Goal: Task Accomplishment & Management: Manage account settings

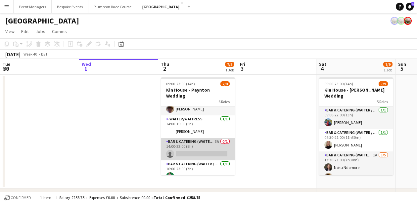
scroll to position [72, 0]
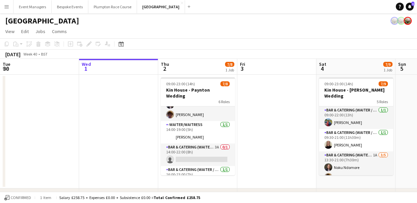
click at [252, 143] on app-date-cell at bounding box center [276, 132] width 79 height 114
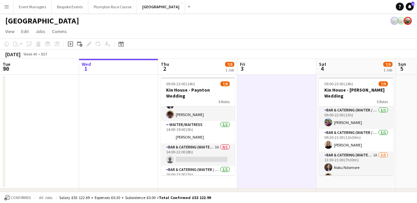
click at [274, 56] on div "October 2025 Week 40 • BST" at bounding box center [208, 54] width 417 height 9
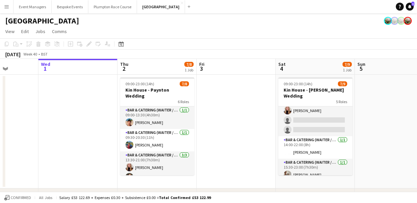
scroll to position [0, 0]
click at [210, 46] on app-toolbar "Copy Paste Paste Command V Paste with crew Command Shift V Paste linked Job Del…" at bounding box center [208, 43] width 417 height 11
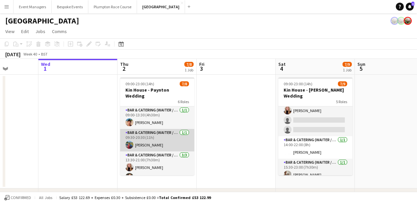
click at [156, 135] on app-card-role "Bar & Catering (Waiter / waitress) 1/1 09:30-20:30 (11h) Megan Hamill" at bounding box center [157, 140] width 74 height 22
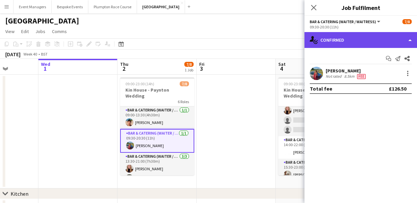
click at [348, 37] on div "single-neutral-actions-check-2 Confirmed" at bounding box center [360, 40] width 112 height 16
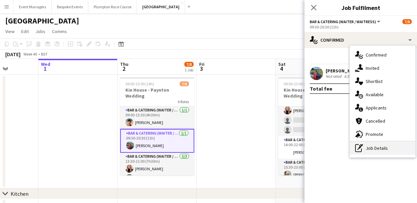
click at [390, 149] on div "pen-write Job Details" at bounding box center [382, 148] width 65 height 13
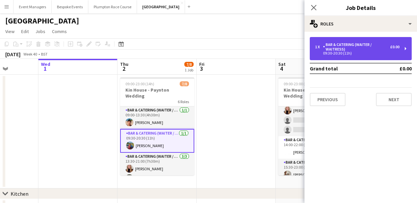
click at [379, 49] on div "Bar & Catering (Waiter / waitress)" at bounding box center [356, 46] width 67 height 9
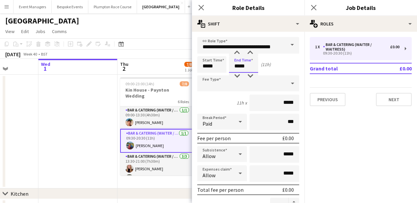
click at [252, 66] on input "*****" at bounding box center [243, 64] width 29 height 17
type input "*****"
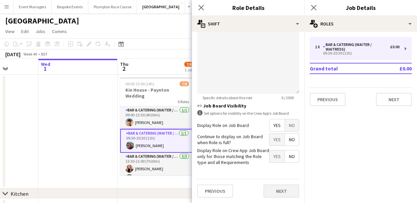
scroll to position [245, 0]
click at [280, 186] on button "Next" at bounding box center [281, 191] width 36 height 13
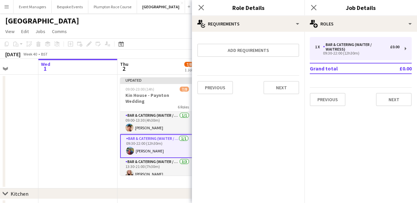
scroll to position [0, 0]
click at [314, 9] on icon "Close pop-in" at bounding box center [313, 7] width 6 height 6
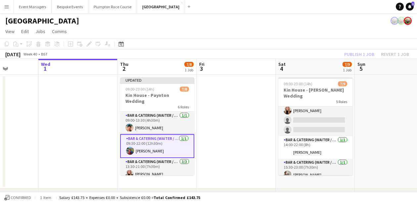
click at [365, 54] on div "Publish 1 job Revert 1 job" at bounding box center [376, 54] width 81 height 9
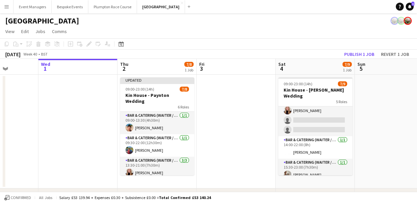
click at [365, 54] on button "Publish 1 job" at bounding box center [358, 54] width 35 height 9
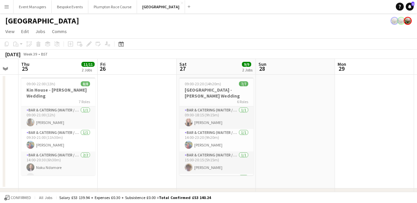
scroll to position [0, 208]
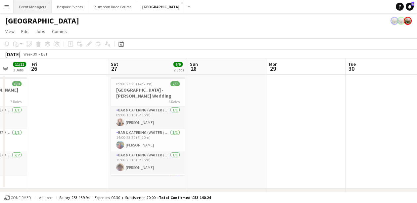
click at [31, 5] on button "Event Managers Close" at bounding box center [33, 6] width 38 height 13
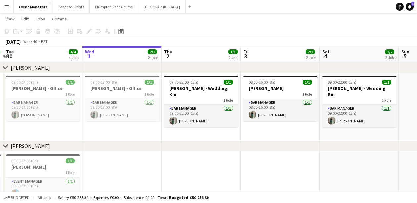
scroll to position [0, 293]
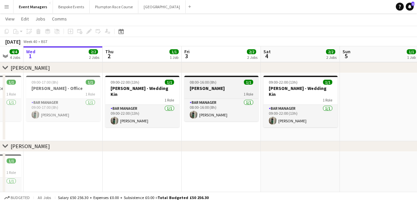
click at [208, 87] on h3 "Gina - WFH" at bounding box center [221, 88] width 74 height 6
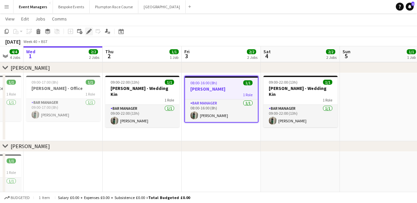
click at [91, 32] on icon "Edit" at bounding box center [88, 31] width 5 height 5
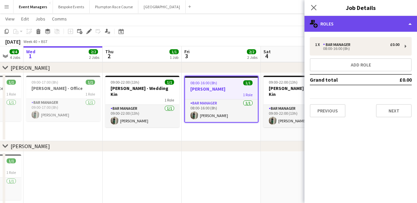
click at [364, 29] on div "multiple-users-add Roles" at bounding box center [360, 24] width 112 height 16
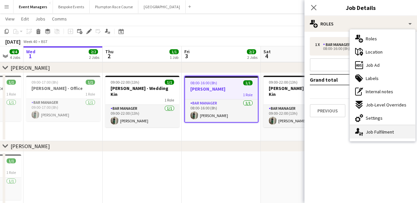
click at [383, 137] on div "single-neutral-actions-up-down Job Fulfilment" at bounding box center [382, 131] width 65 height 13
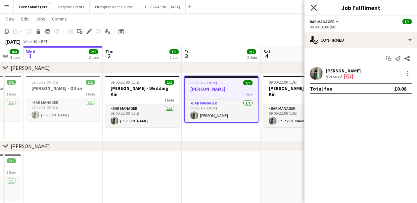
click at [312, 7] on icon at bounding box center [313, 7] width 6 height 6
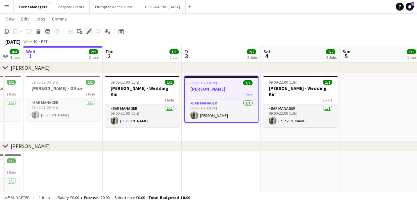
click at [89, 35] on div "Edit" at bounding box center [89, 31] width 8 height 8
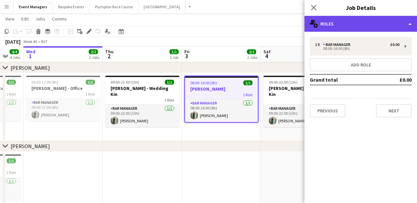
click at [400, 27] on div "multiple-users-add Roles" at bounding box center [360, 24] width 112 height 16
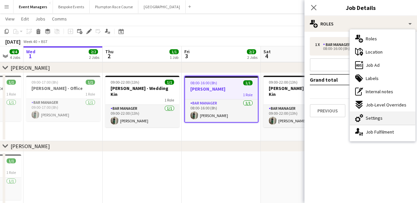
click at [386, 122] on div "cog-double-3 Settings" at bounding box center [382, 117] width 65 height 13
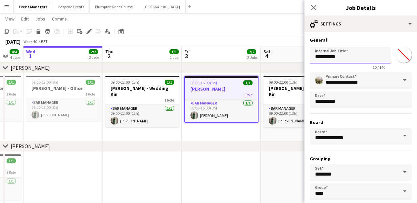
click at [358, 57] on input "**********" at bounding box center [350, 55] width 81 height 17
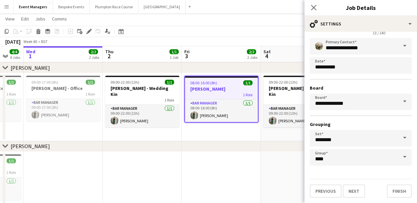
scroll to position [34, 0]
type input "**********"
click at [360, 193] on button "Next" at bounding box center [354, 191] width 22 height 13
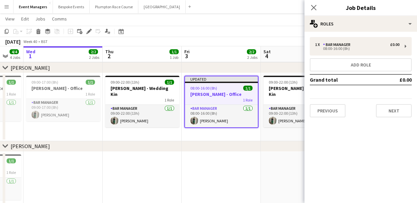
scroll to position [0, 0]
click at [358, 64] on button "Add role" at bounding box center [361, 64] width 102 height 13
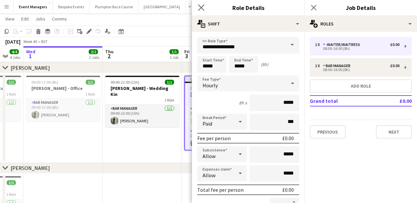
click at [204, 9] on app-icon "Close pop-in" at bounding box center [201, 8] width 10 height 10
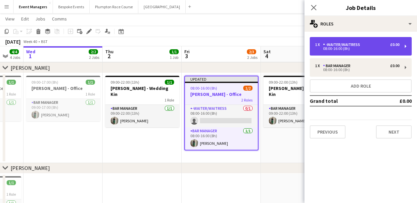
click at [344, 44] on div "-Waiter/Waitress" at bounding box center [343, 44] width 40 height 5
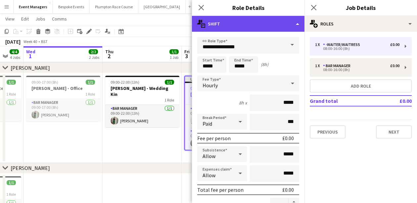
click at [273, 25] on div "multiple-actions-text Shift" at bounding box center [248, 24] width 112 height 16
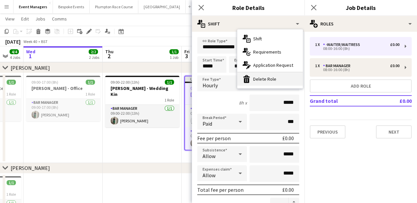
click at [274, 79] on div "bin-2 Delete Role" at bounding box center [269, 78] width 65 height 13
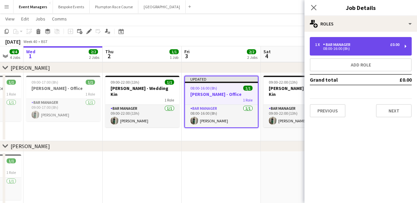
click at [372, 47] on div "08:00-16:00 (8h)" at bounding box center [357, 48] width 84 height 3
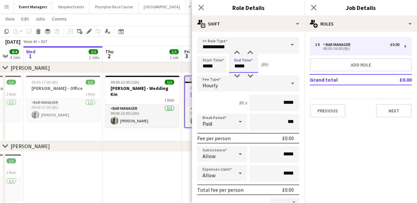
click at [239, 66] on input "*****" at bounding box center [243, 64] width 29 height 17
type input "*****"
click at [208, 66] on input "*****" at bounding box center [211, 64] width 29 height 17
type input "*****"
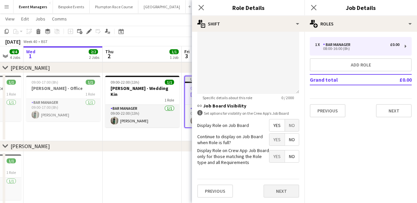
scroll to position [245, 0]
click at [281, 191] on button "Next" at bounding box center [281, 191] width 36 height 13
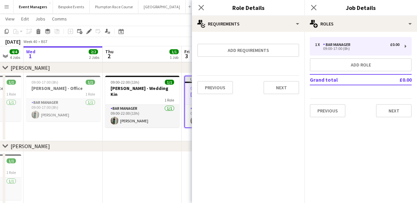
scroll to position [0, 0]
click at [314, 7] on icon "Close pop-in" at bounding box center [313, 7] width 6 height 6
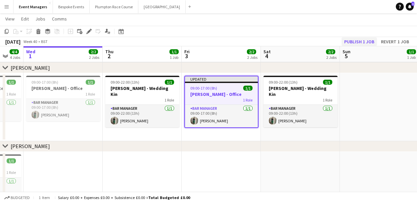
click at [353, 43] on button "Publish 1 job" at bounding box center [358, 41] width 35 height 9
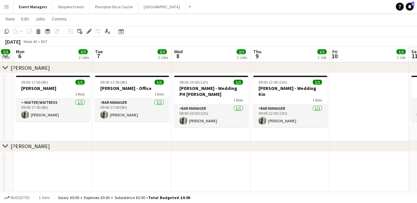
scroll to position [0, 237]
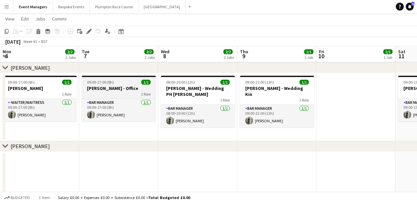
click at [120, 87] on h3 "Gina - Office" at bounding box center [119, 88] width 74 height 6
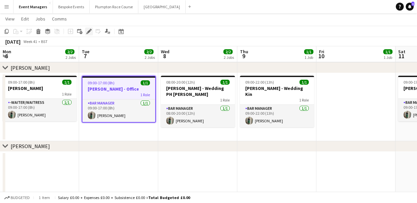
click at [89, 30] on icon at bounding box center [89, 32] width 4 height 4
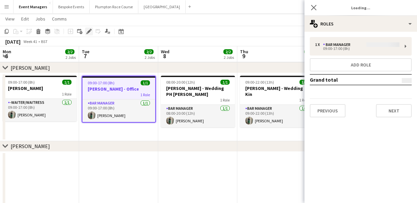
type input "*******"
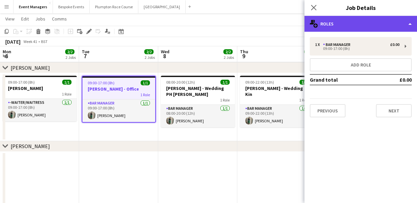
click at [355, 23] on div "multiple-users-add Roles" at bounding box center [360, 24] width 112 height 16
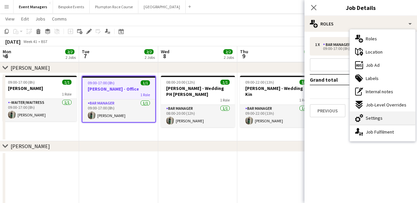
click at [378, 123] on div "cog-double-3 Settings" at bounding box center [382, 117] width 65 height 13
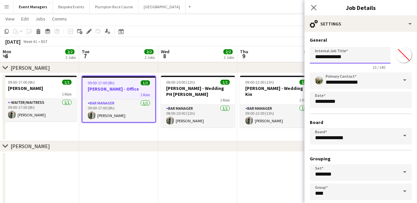
click at [351, 61] on input "**********" at bounding box center [350, 55] width 81 height 17
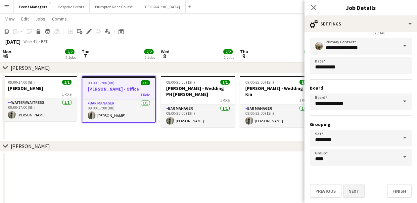
scroll to position [34, 0]
type input "**********"
click at [356, 192] on button "Next" at bounding box center [354, 191] width 22 height 13
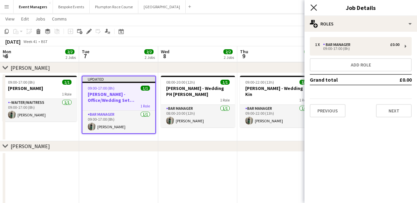
click at [314, 5] on icon "Close pop-in" at bounding box center [313, 7] width 6 height 6
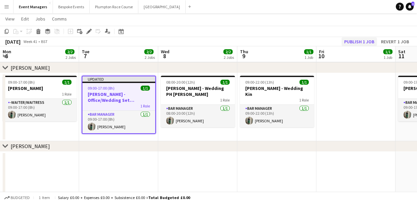
click at [359, 43] on button "Publish 1 job" at bounding box center [358, 41] width 35 height 9
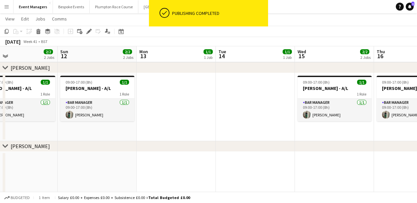
scroll to position [0, 183]
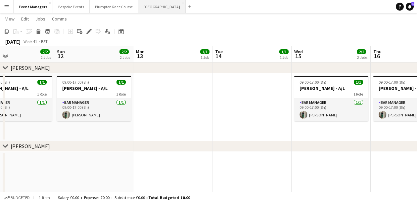
click at [155, 8] on button "Kin House Close" at bounding box center [161, 6] width 47 height 13
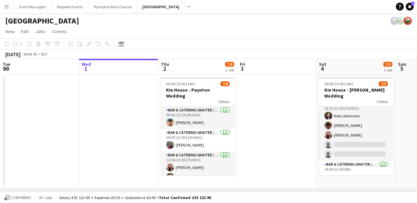
scroll to position [63, 0]
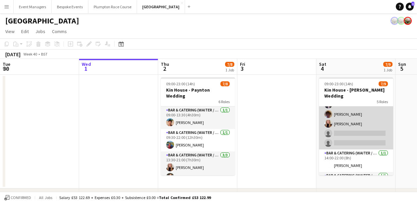
click at [350, 122] on app-card-role "Bar & Catering (Waiter / waitress) 1A 3/5 13:30-21:00 (7h30m) Noku Ndomore Scot…" at bounding box center [356, 119] width 74 height 61
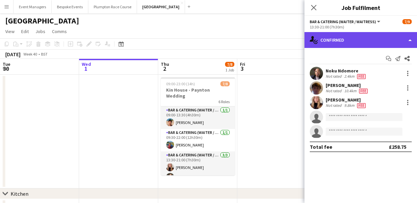
click at [360, 40] on div "single-neutral-actions-check-2 Confirmed" at bounding box center [360, 40] width 112 height 16
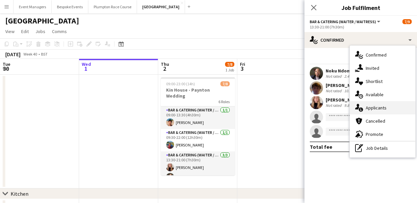
click at [379, 109] on span "Applicants" at bounding box center [375, 108] width 21 height 6
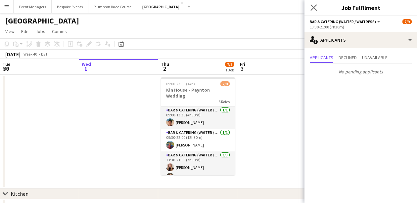
click at [310, 6] on icon "Close pop-in" at bounding box center [313, 7] width 6 height 6
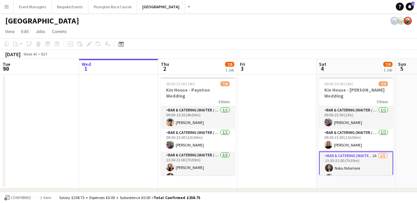
scroll to position [0, 0]
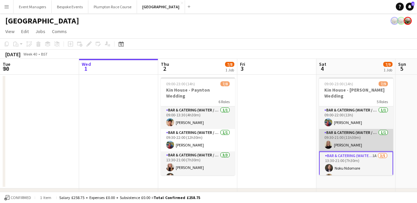
click at [330, 141] on app-user-avatar at bounding box center [328, 145] width 8 height 8
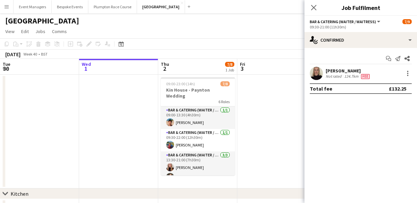
click at [318, 72] on app-user-avatar at bounding box center [316, 73] width 13 height 13
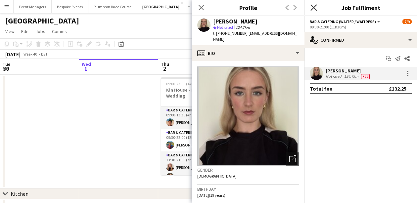
click at [314, 4] on icon "Close pop-in" at bounding box center [313, 7] width 6 height 6
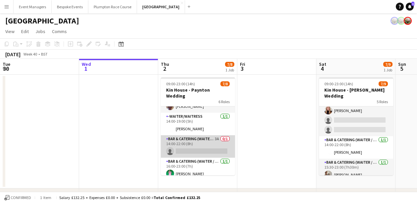
scroll to position [79, 0]
click at [200, 141] on app-card-role "Bar & Catering (Waiter / waitress) 3A 0/1 14:00-22:00 (8h) single-neutral-actio…" at bounding box center [198, 147] width 74 height 22
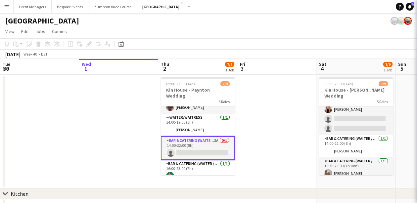
scroll to position [76, 0]
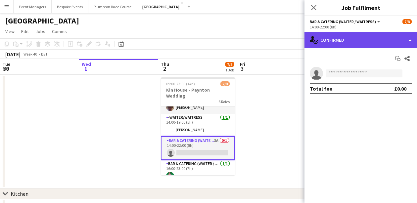
click at [353, 48] on div "single-neutral-actions-check-2 Confirmed" at bounding box center [360, 40] width 112 height 16
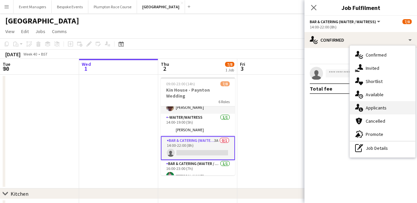
click at [378, 113] on div "single-neutral-actions-information Applicants" at bounding box center [382, 107] width 65 height 13
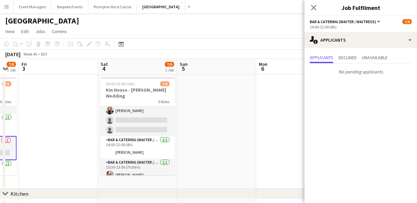
scroll to position [0, 218]
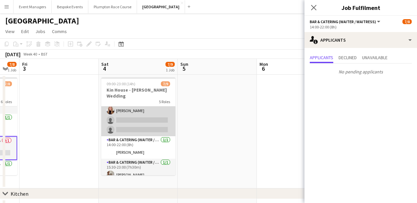
click at [151, 118] on app-card-role "Bar & Catering (Waiter / waitress) 1A 3/5 13:30-21:00 (7h30m) Noku Ndomore Scot…" at bounding box center [138, 105] width 74 height 61
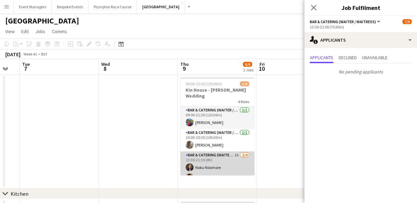
scroll to position [23, 0]
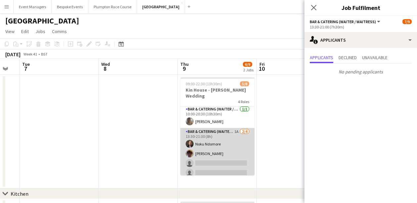
click at [201, 147] on app-card-role "Bar & Catering (Waiter / waitress) 1A 2/4 13:30-21:30 (8h) Noku Ndomore Scott H…" at bounding box center [217, 153] width 74 height 51
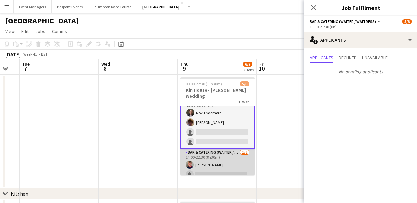
scroll to position [55, 0]
click at [210, 155] on app-card-role "Bar & Catering (Waiter / waitress) 1/2 14:00-22:30 (8h30m) Harry Etchells singl…" at bounding box center [217, 165] width 74 height 32
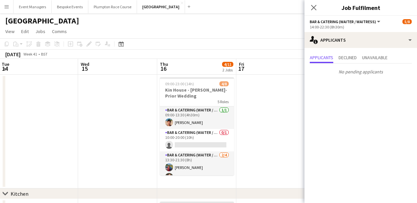
scroll to position [0, 164]
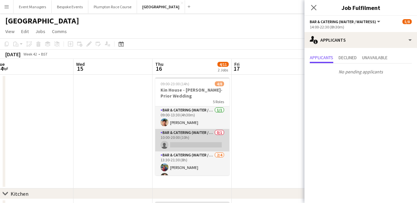
click at [195, 138] on app-card-role "Bar & Catering (Waiter / waitress) 0/1 10:00-20:00 (10h) single-neutral-actions" at bounding box center [192, 140] width 74 height 22
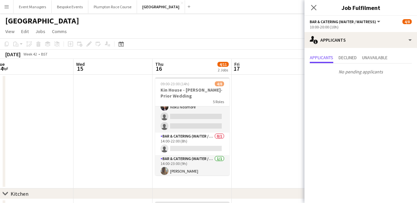
scroll to position [73, 0]
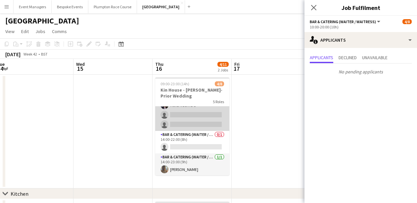
click at [185, 118] on app-card-role "Bar & Catering (Waiter / waitress) 2/4 13:30-21:30 (8h) Megan Hamill Noku Ndomo…" at bounding box center [192, 105] width 74 height 51
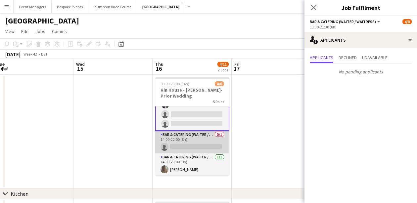
click at [187, 145] on app-card-role "Bar & Catering (Waiter / waitress) 0/1 14:00-22:00 (8h) single-neutral-actions" at bounding box center [192, 142] width 74 height 22
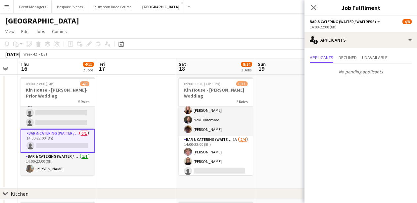
scroll to position [70, 0]
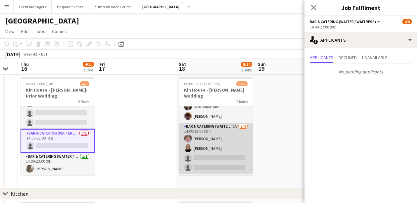
click at [209, 141] on app-card-role "Bar & Catering (Waiter / waitress) 1A 2/4 14:00-22:00 (8h) Will Yeatman Mia Hal…" at bounding box center [216, 148] width 74 height 51
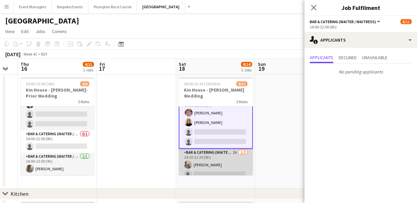
scroll to position [97, 0]
click at [210, 163] on app-card-role "Bar & Catering (Waiter / waitress) 2A 1/2 14:30-22:30 (8h) freya baxter single-…" at bounding box center [216, 165] width 74 height 32
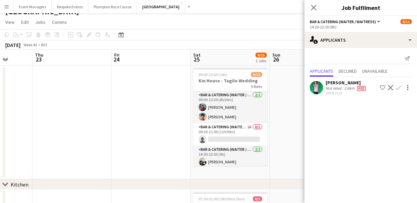
scroll to position [0, 221]
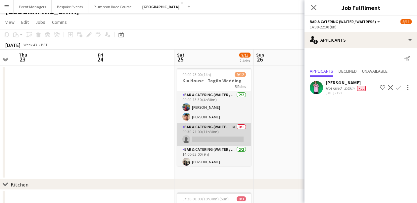
click at [209, 138] on app-card-role "Bar & Catering (Waiter / waitress) 1A 0/1 09:30-21:00 (11h30m) single-neutral-a…" at bounding box center [214, 134] width 74 height 22
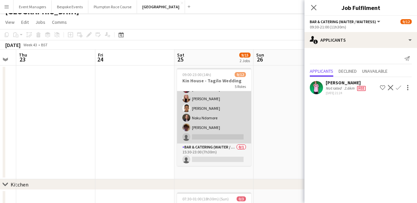
scroll to position [106, 0]
click at [209, 138] on app-card-role "Bar & Catering (Waiter / waitress) 1I 5/6 15:00-22:30 (7h30m) Megan Hamill Kati…" at bounding box center [214, 108] width 74 height 70
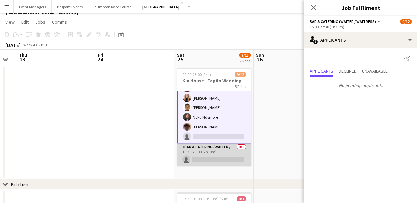
click at [212, 155] on app-card-role "Bar & Catering (Waiter / waitress) 0/1 15:30-23:00 (7h30m) single-neutral-actio…" at bounding box center [214, 155] width 74 height 22
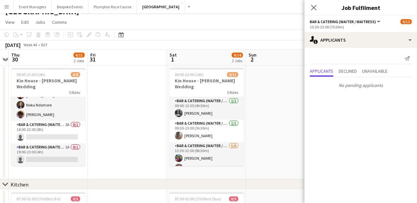
scroll to position [72, 0]
click at [60, 138] on app-card-role "Bar & Catering (Waiter / waitress) 2A 0/1 14:00-22:00 (8h) single-neutral-actio…" at bounding box center [48, 132] width 74 height 22
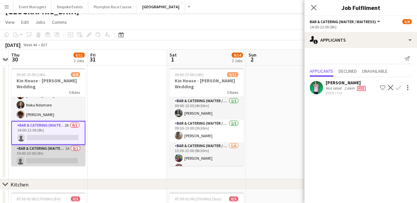
click at [62, 158] on app-card-role "Bar & Catering (Waiter / waitress) 1A 0/1 19:00-23:00 (4h) single-neutral-actio…" at bounding box center [48, 156] width 74 height 22
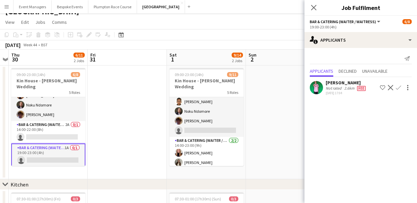
scroll to position [76, 0]
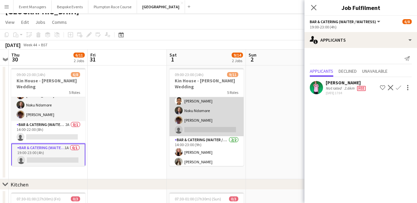
click at [200, 111] on app-card-role "Bar & Catering (Waiter / waitress) 5/6 13:30-22:00 (8h30m) Megan Hamill Will Ye…" at bounding box center [206, 101] width 74 height 70
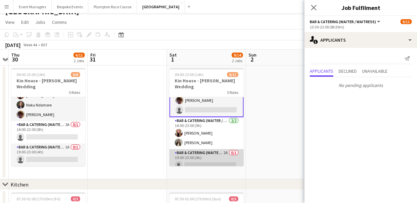
scroll to position [97, 0]
click at [202, 151] on app-card-role "Bar & Catering (Waiter / waitress) 2A 0/1 19:00-23:00 (4h) single-neutral-actio…" at bounding box center [206, 160] width 74 height 22
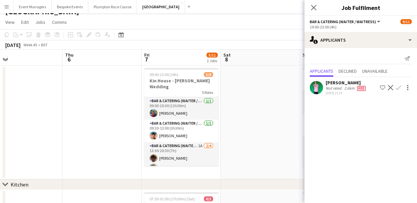
scroll to position [0, 178]
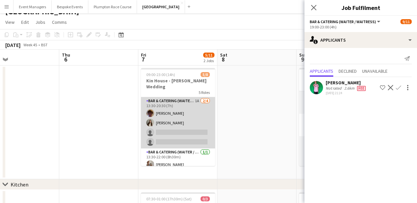
click at [175, 123] on app-card-role "Bar & Catering (Waiter / waitress) 1A 2/4 13:30-20:30 (7h) Scott Henning Emily …" at bounding box center [178, 122] width 74 height 51
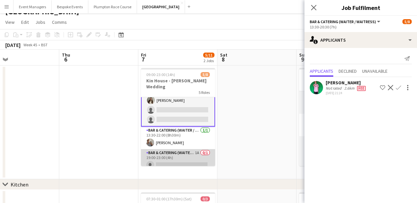
scroll to position [68, 0]
click at [175, 158] on app-card-role "Bar & Catering (Waiter / waitress) 1A 0/1 19:00-23:00 (4h) single-neutral-actio…" at bounding box center [178, 160] width 74 height 22
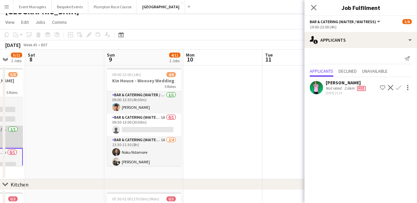
scroll to position [0, 232]
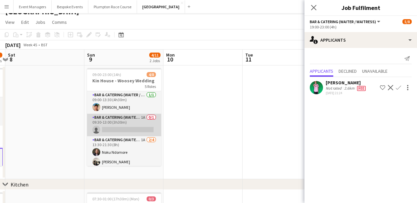
click at [121, 128] on app-card-role "Bar & Catering (Waiter / waitress) 1A 0/1 09:30-13:00 (3h30m) single-neutral-ac…" at bounding box center [124, 125] width 74 height 22
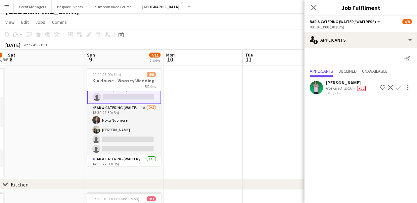
scroll to position [56, 0]
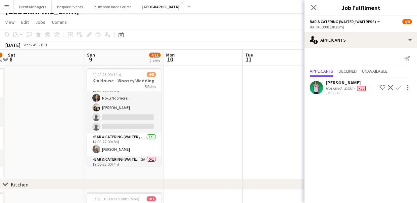
click at [121, 128] on app-card-role "Bar & Catering (Waiter / waitress) 1A 2/4 13:30-21:30 (8h) Noku Ndomore Arnie T…" at bounding box center [124, 107] width 74 height 51
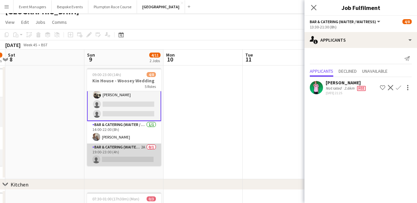
scroll to position [0, 0]
click at [122, 152] on app-card-role "Bar & Catering (Waiter / waitress) 2A 0/1 19:00-23:00 (4h) single-neutral-actio…" at bounding box center [124, 155] width 74 height 22
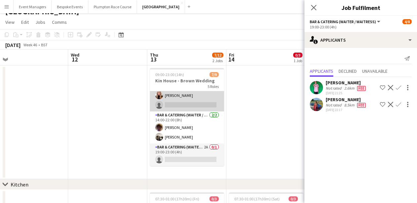
scroll to position [76, 0]
click at [182, 99] on app-card-role "Bar & Catering (Waiter / waitress) 1A 3/4 13:30-21:30 (8h) Megan Hamill Emily B…" at bounding box center [187, 85] width 74 height 51
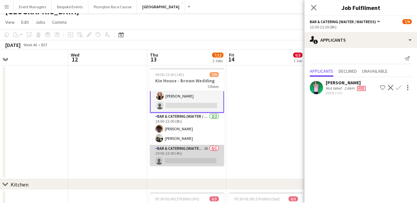
click at [192, 159] on app-card-role "Bar & Catering (Waiter / waitress) 2A 0/1 19:00-23:00 (4h) single-neutral-actio…" at bounding box center [187, 156] width 74 height 22
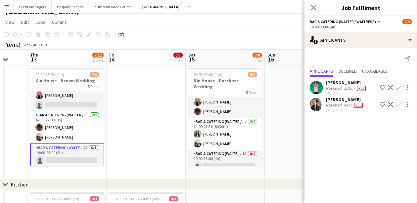
scroll to position [76, 0]
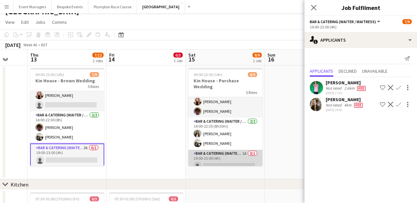
click at [219, 155] on app-card-role "Bar & Catering (Waiter / waitress) 1A 0/1 19:00-23:00 (4h) single-neutral-actio…" at bounding box center [225, 161] width 74 height 22
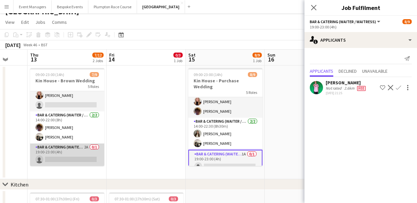
click at [75, 153] on app-card-role "Bar & Catering (Waiter / waitress) 2A 0/1 19:00-23:00 (4h) single-neutral-actio…" at bounding box center [67, 155] width 74 height 22
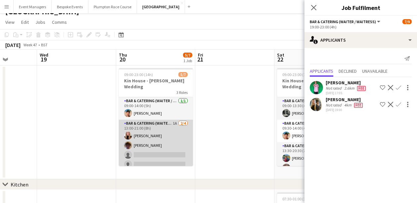
scroll to position [0, 291]
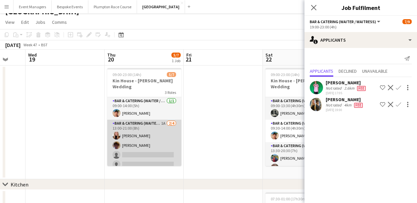
click at [155, 133] on app-card-role "Bar & Catering (Waiter / waitress) 1A 2/4 13:00-21:00 (8h) Katie Thompson Scott…" at bounding box center [144, 145] width 74 height 51
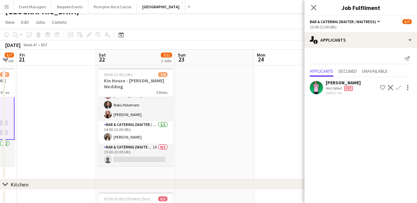
scroll to position [72, 0]
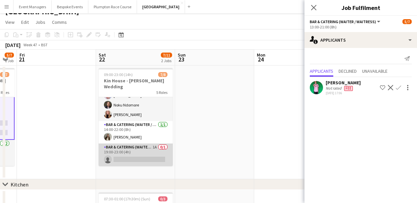
click at [142, 156] on app-card-role "Bar & Catering (Waiter / waitress) 1A 0/1 19:00-23:00 (4h) single-neutral-actio…" at bounding box center [136, 155] width 74 height 22
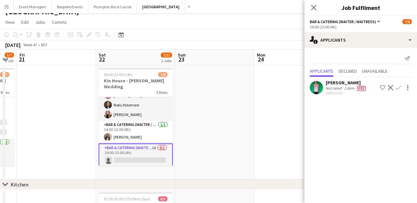
scroll to position [31, 0]
click at [315, 8] on icon "Close pop-in" at bounding box center [313, 7] width 6 height 6
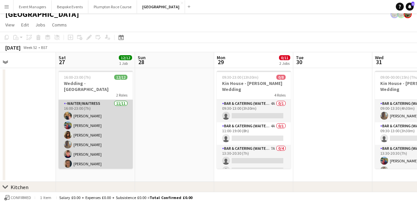
scroll to position [0, 0]
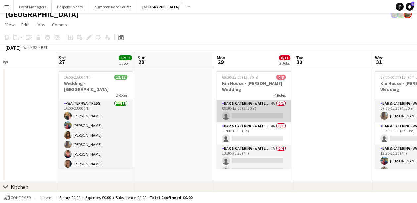
click at [251, 106] on app-card-role "Bar & Catering (Waiter / waitress) 4A 0/1 09:30-13:00 (3h30m) single-neutral-ac…" at bounding box center [254, 111] width 74 height 22
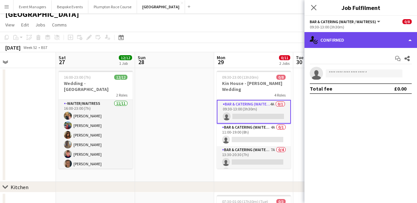
click at [377, 36] on div "single-neutral-actions-check-2 Confirmed" at bounding box center [360, 40] width 112 height 16
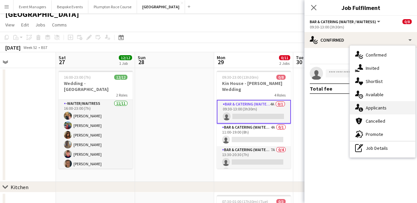
click at [394, 108] on div "single-neutral-actions-information Applicants" at bounding box center [382, 107] width 65 height 13
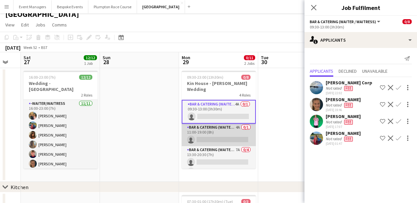
scroll to position [0, 217]
click at [214, 126] on app-card-role "Bar & Catering (Waiter / waitress) 4A 0/1 11:00-19:00 (8h) single-neutral-actio…" at bounding box center [218, 135] width 74 height 22
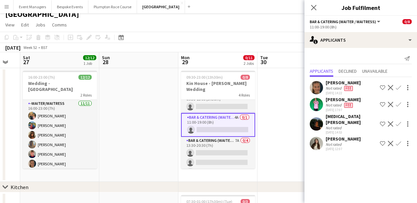
scroll to position [0, 0]
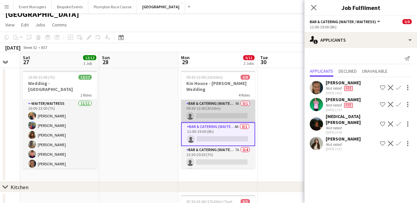
click at [214, 108] on app-card-role "Bar & Catering (Waiter / waitress) 4A 0/1 09:30-13:00 (3h30m) single-neutral-ac…" at bounding box center [218, 111] width 74 height 22
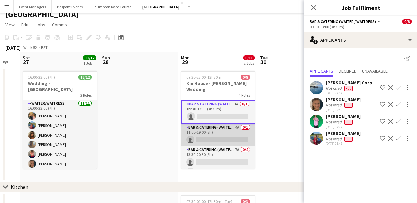
click at [216, 124] on app-card-role "Bar & Catering (Waiter / waitress) 4A 0/1 11:00-19:00 (8h) single-neutral-actio…" at bounding box center [218, 135] width 74 height 22
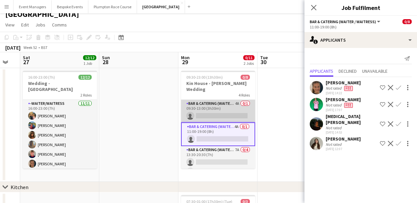
click at [216, 102] on app-card-role "Bar & Catering (Waiter / waitress) 4A 0/1 09:30-13:00 (3h30m) single-neutral-ac…" at bounding box center [218, 111] width 74 height 22
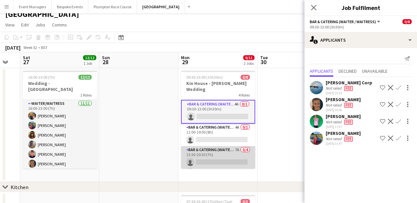
click at [219, 163] on app-card-role "Bar & Catering (Waiter / waitress) 7A 0/4 13:30-20:30 (7h) single-neutral-actio…" at bounding box center [218, 171] width 74 height 51
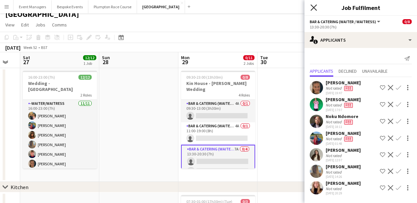
click at [314, 6] on icon "Close pop-in" at bounding box center [313, 7] width 6 height 6
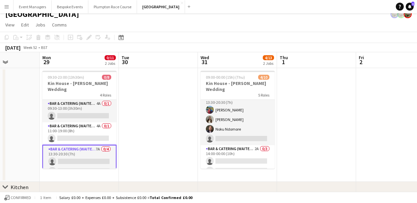
scroll to position [51, 0]
click at [232, 127] on app-card-role "Bar & Catering (Waiter / waitress) 1A 3/4 13:30-20:30 (7h) Megan Hamill Emily B…" at bounding box center [237, 119] width 74 height 51
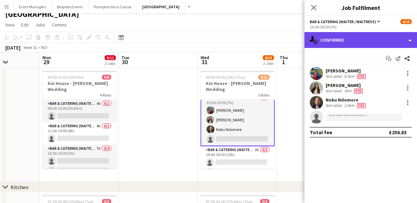
click at [350, 42] on div "single-neutral-actions-check-2 Confirmed" at bounding box center [360, 40] width 112 height 16
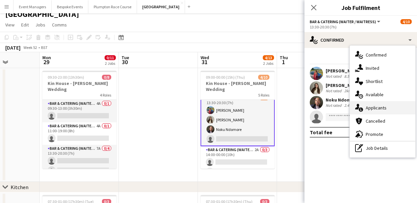
click at [378, 106] on span "Applicants" at bounding box center [375, 108] width 21 height 6
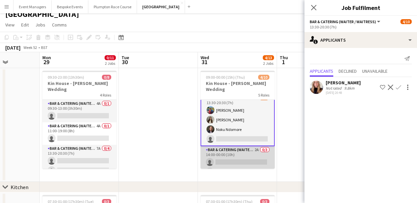
click at [236, 156] on app-card-role "Bar & Catering (Waiter / waitress) 2A 0/3 14:00-00:00 (10h) single-neutral-acti…" at bounding box center [237, 167] width 74 height 42
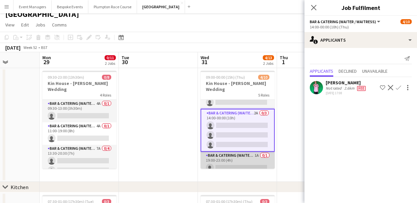
scroll to position [87, 0]
click at [233, 158] on app-card-role "Bar & Catering (Waiter / waitress) 1A 0/1 19:00-23:00 (4h) single-neutral-actio…" at bounding box center [237, 163] width 74 height 22
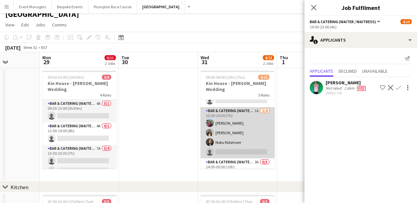
scroll to position [37, 0]
click at [231, 138] on app-card-role "Bar & Catering (Waiter / waitress) 1A 3/4 13:30-20:30 (7h) Megan Hamill Emily B…" at bounding box center [237, 132] width 74 height 51
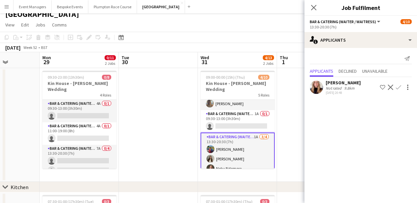
scroll to position [9, 0]
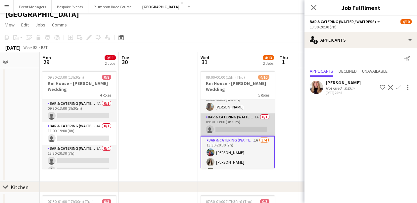
click at [229, 114] on app-card-role "Bar & Catering (Waiter / waitress) 1A 0/1 09:30-13:00 (3h30m) single-neutral-ac…" at bounding box center [237, 124] width 74 height 22
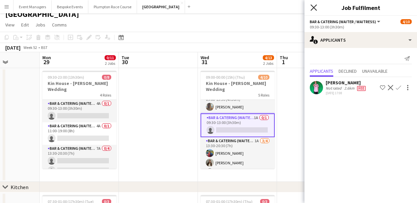
click at [316, 7] on icon "Close pop-in" at bounding box center [313, 7] width 6 height 6
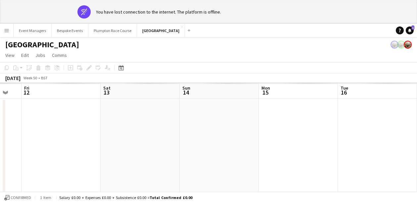
scroll to position [0, 194]
click at [146, 31] on button "Kin House Close" at bounding box center [161, 30] width 48 height 13
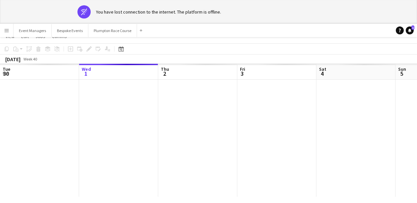
scroll to position [17, 0]
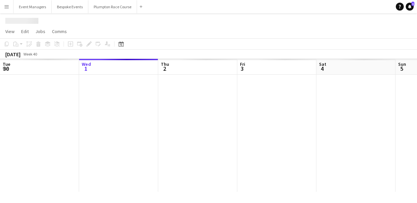
click at [224, 25] on div at bounding box center [208, 19] width 417 height 13
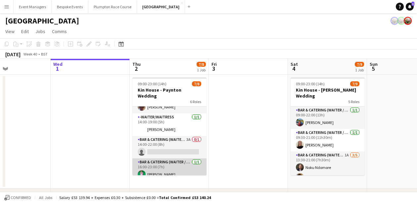
scroll to position [79, 0]
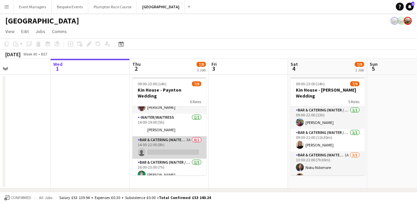
click at [154, 150] on app-card-role "Bar & Catering (Waiter / waitress) 3A 0/1 14:00-22:00 (8h) single-neutral-actio…" at bounding box center [169, 147] width 74 height 22
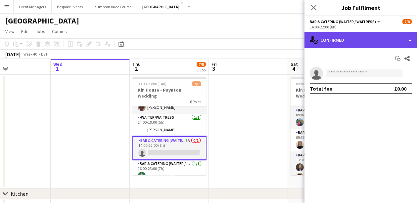
click at [365, 37] on div "single-neutral-actions-check-2 Confirmed" at bounding box center [360, 40] width 112 height 16
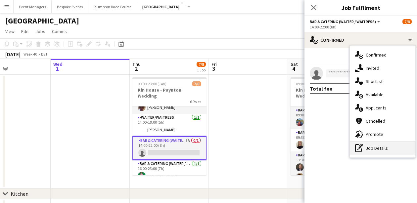
click at [381, 152] on div "pen-write Job Details" at bounding box center [382, 148] width 65 height 13
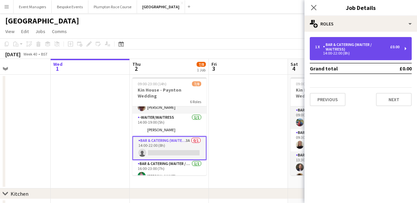
click at [342, 42] on div "Bar & Catering (Waiter / waitress)" at bounding box center [356, 46] width 67 height 9
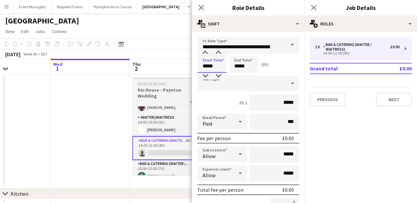
drag, startPoint x: 218, startPoint y: 67, endPoint x: 170, endPoint y: 80, distance: 49.3
click at [170, 80] on body "Menu Boards Boards Boards All jobs Status Workforce Workforce My Workforce Recr…" at bounding box center [208, 130] width 417 height 261
type input "*****"
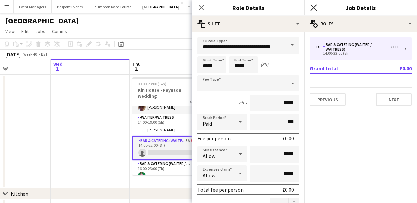
click at [313, 7] on icon at bounding box center [313, 7] width 6 height 6
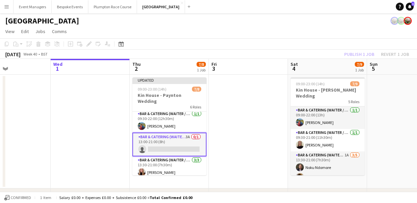
scroll to position [24, 0]
click at [166, 143] on app-card-role "Bar & Catering (Waiter / waitress) 3A 0/1 13:00-21:00 (8h) single-neutral-actio…" at bounding box center [169, 145] width 74 height 24
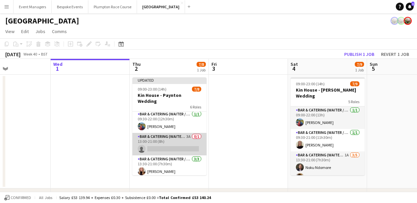
click at [166, 143] on app-card-role "Bar & Catering (Waiter / waitress) 3A 0/1 13:00-21:00 (8h) single-neutral-actio…" at bounding box center [169, 144] width 74 height 22
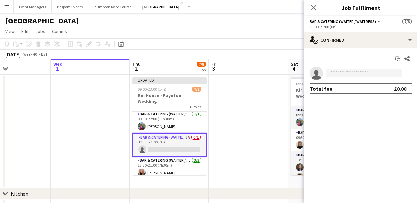
click at [342, 72] on input at bounding box center [363, 73] width 77 height 8
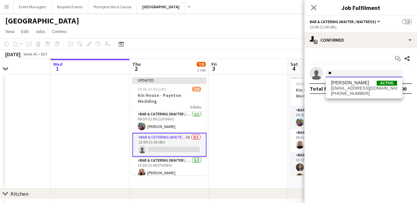
type input "*"
type input "*****"
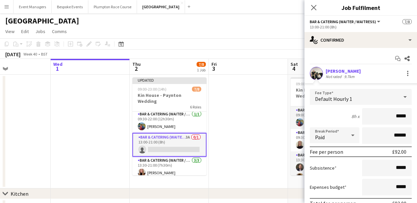
type input "******"
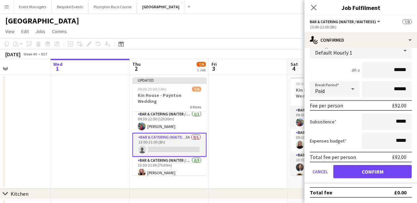
scroll to position [46, 0]
click at [371, 173] on button "Confirm" at bounding box center [372, 171] width 78 height 13
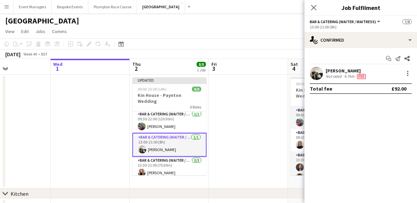
scroll to position [0, 0]
click at [315, 7] on icon "Close pop-in" at bounding box center [313, 7] width 6 height 6
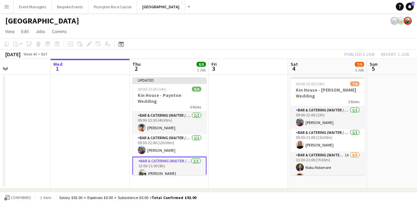
click at [354, 56] on div "Publish 1 job Revert 1 job" at bounding box center [376, 54] width 81 height 9
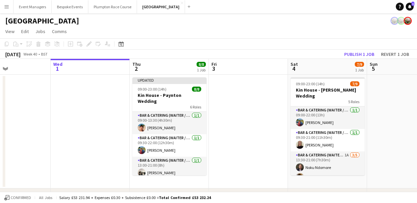
click at [354, 56] on button "Publish 1 job" at bounding box center [358, 54] width 35 height 9
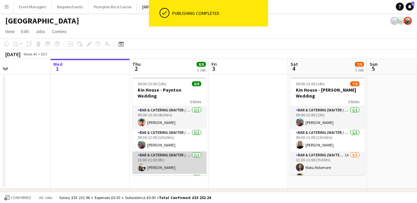
click at [170, 164] on app-card-role "Bar & Catering (Waiter / waitress) [DATE] 13:00-21:00 (8h) [PERSON_NAME]" at bounding box center [169, 162] width 74 height 22
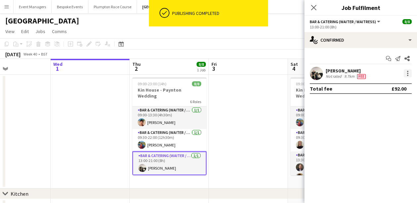
click at [406, 75] on div at bounding box center [407, 73] width 8 height 8
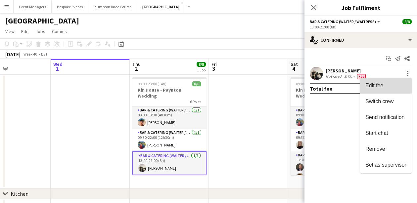
click at [388, 87] on span "Edit fee" at bounding box center [385, 86] width 41 height 6
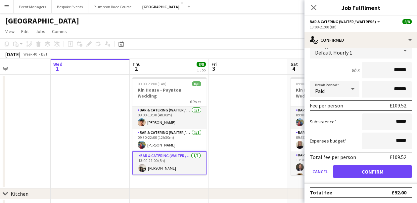
scroll to position [46, 0]
type input "******"
click at [377, 174] on button "Confirm" at bounding box center [372, 171] width 78 height 13
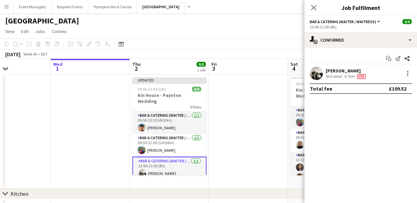
scroll to position [0, 0]
click at [319, 77] on app-user-avatar at bounding box center [316, 73] width 13 height 13
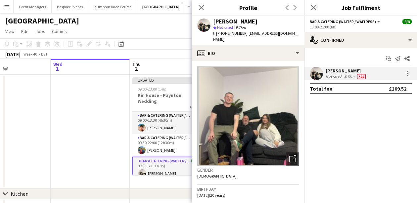
scroll to position [17, 0]
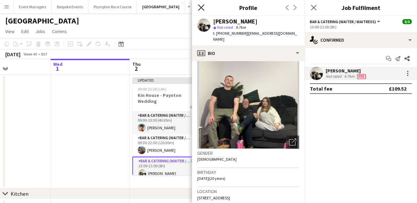
click at [202, 7] on icon "Close pop-in" at bounding box center [201, 7] width 6 height 6
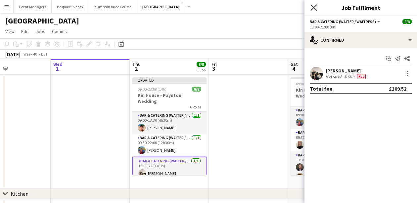
click at [314, 6] on icon "Close pop-in" at bounding box center [313, 7] width 6 height 6
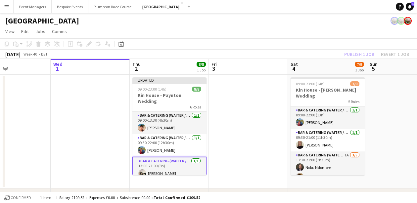
click at [362, 53] on div "Publish 1 job Revert 1 job" at bounding box center [376, 54] width 81 height 9
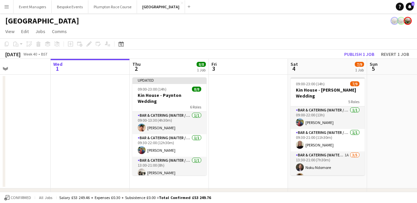
click at [362, 53] on button "Publish 1 job" at bounding box center [358, 54] width 35 height 9
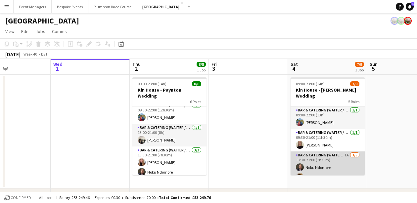
scroll to position [0, 0]
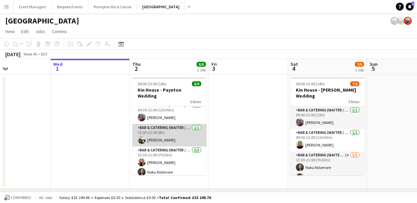
click at [173, 127] on app-card-role "Bar & Catering (Waiter / waitress) [DATE] 13:00-21:00 (8h) [PERSON_NAME]" at bounding box center [169, 135] width 74 height 22
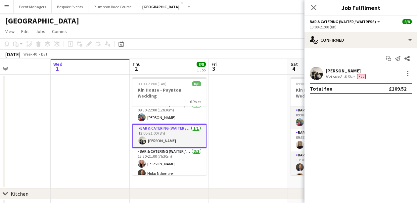
click at [320, 75] on app-user-avatar at bounding box center [316, 73] width 13 height 13
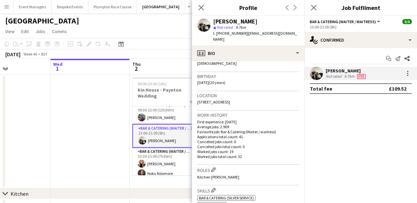
scroll to position [116, 0]
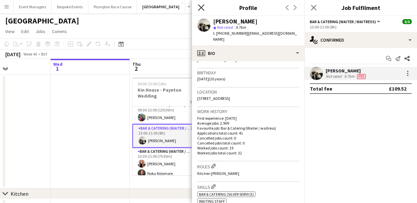
click at [199, 5] on icon at bounding box center [201, 7] width 6 height 6
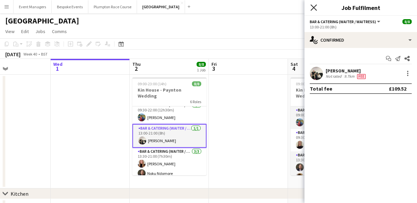
click at [316, 6] on icon at bounding box center [313, 7] width 6 height 6
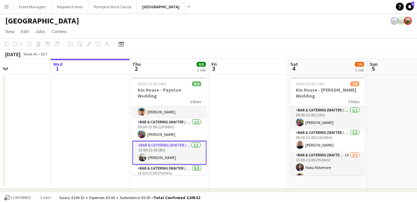
scroll to position [9, 0]
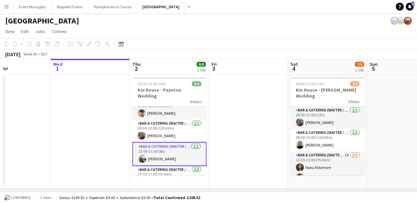
click at [218, 31] on app-page-menu "View Day view expanded Day view collapsed Month view Date picker Jump to [DATE]…" at bounding box center [208, 32] width 417 height 13
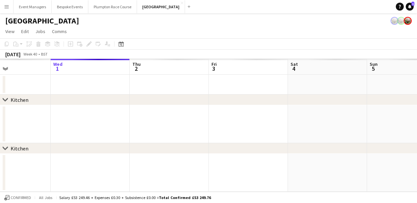
scroll to position [0, 0]
